Goal: Find specific page/section: Find specific page/section

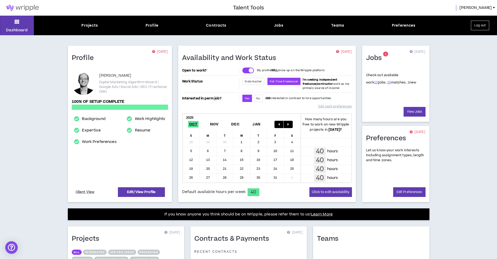
click at [408, 83] on link "1" at bounding box center [409, 82] width 2 height 5
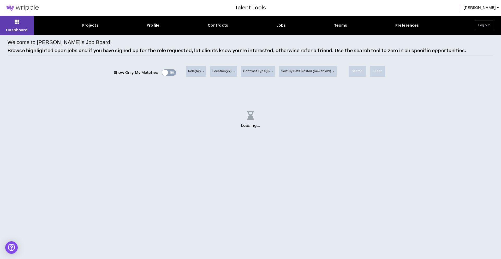
click at [382, 142] on div "Loading ..." at bounding box center [251, 119] width 486 height 65
click at [21, 24] on button "Dashboard" at bounding box center [17, 26] width 34 height 20
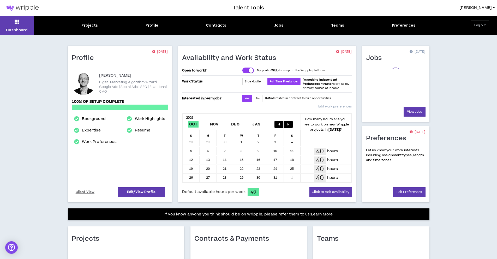
click at [278, 25] on div "Jobs" at bounding box center [279, 25] width 10 height 5
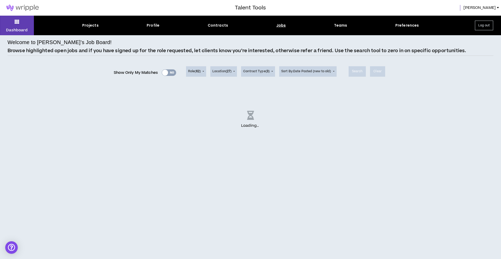
click at [306, 109] on div "Loading .. ." at bounding box center [251, 119] width 486 height 65
